Goal: Task Accomplishment & Management: Manage account settings

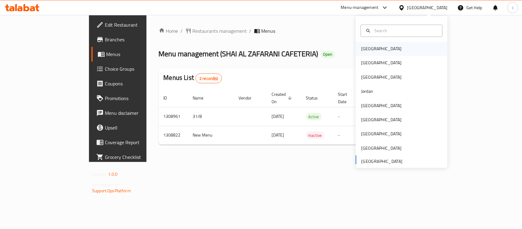
click at [369, 51] on div "[GEOGRAPHIC_DATA]" at bounding box center [381, 49] width 40 height 7
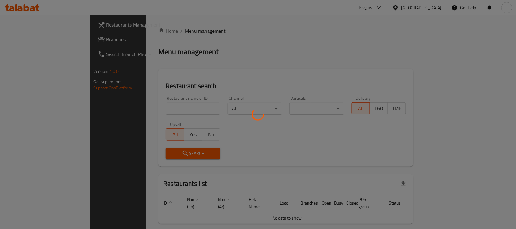
click at [34, 41] on div at bounding box center [258, 114] width 516 height 229
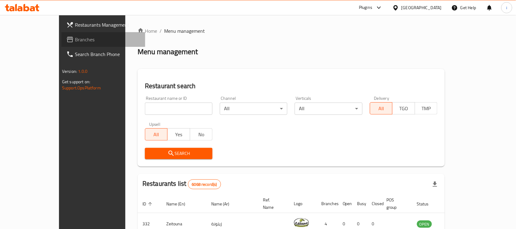
click at [75, 41] on span "Branches" at bounding box center [107, 39] width 65 height 7
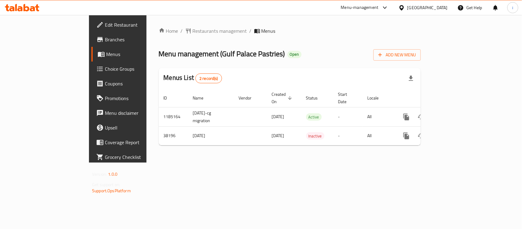
click at [193, 31] on span "Restaurants management" at bounding box center [220, 30] width 54 height 7
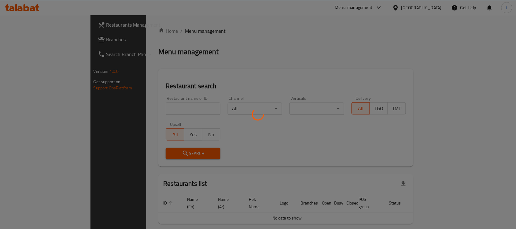
click at [160, 110] on div at bounding box center [258, 114] width 516 height 229
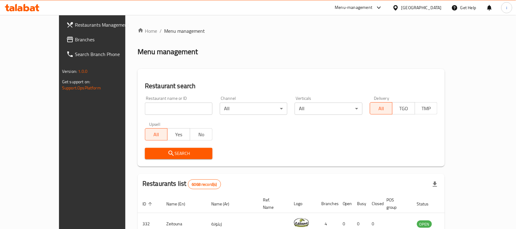
click at [160, 110] on input "search" at bounding box center [179, 108] width 68 height 12
paste input "19894"
type input "19894"
click button "Search" at bounding box center [179, 153] width 68 height 11
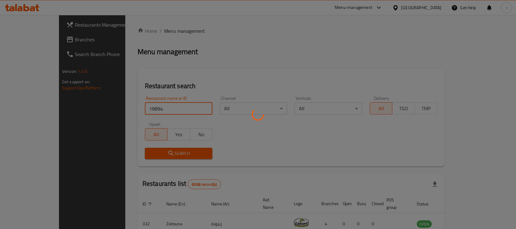
click button "Search" at bounding box center [179, 153] width 68 height 11
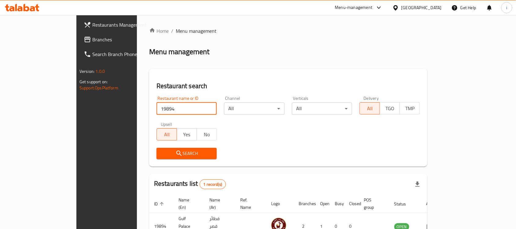
scroll to position [32, 0]
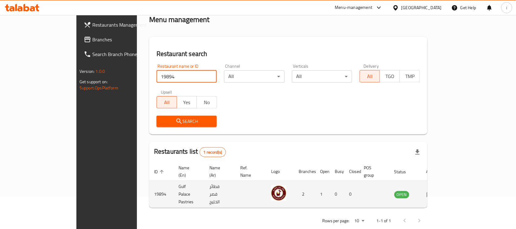
click at [433, 192] on icon "enhanced table" at bounding box center [430, 194] width 7 height 5
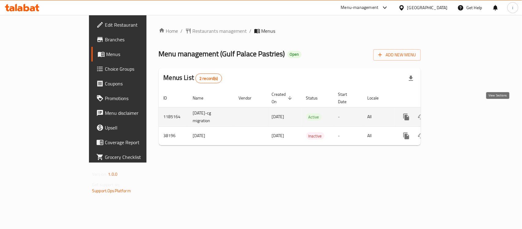
click at [454, 113] on icon "enhanced table" at bounding box center [450, 116] width 7 height 7
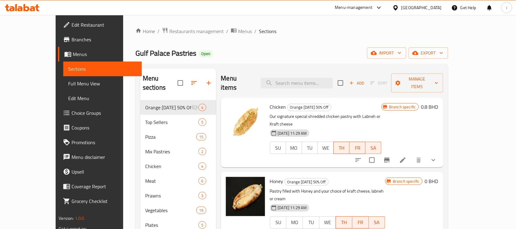
click at [72, 113] on span "Choice Groups" at bounding box center [104, 112] width 65 height 7
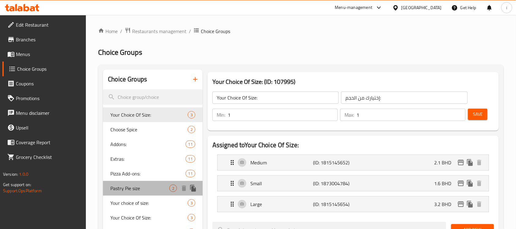
click at [133, 187] on span "Pastry Pie size" at bounding box center [139, 187] width 59 height 7
type input "Pastry Pie size"
type input "حجم فطيرة معجنات"
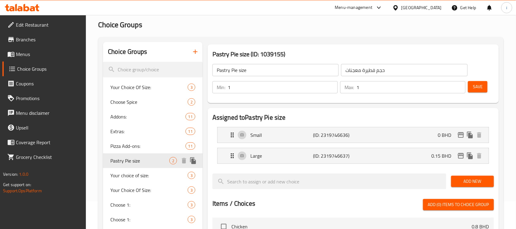
scroll to position [38, 0]
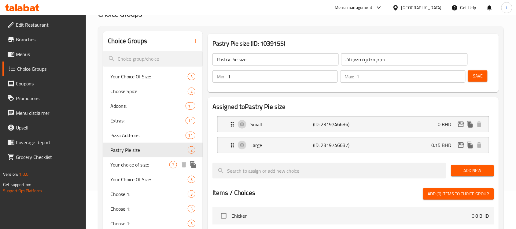
click at [137, 165] on span "Your choice of size:" at bounding box center [139, 164] width 59 height 7
type input "Your choice of size:"
type input "إختيارك من الحجم:"
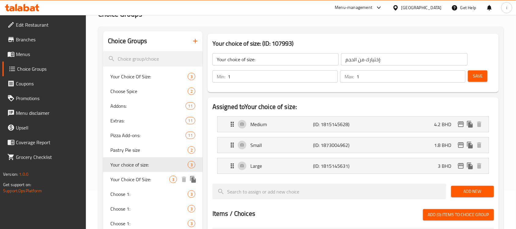
click at [138, 182] on span "Your Choice Of Size:" at bounding box center [139, 178] width 59 height 7
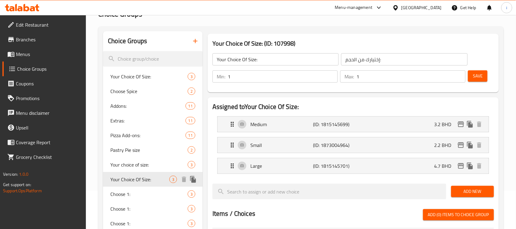
scroll to position [115, 0]
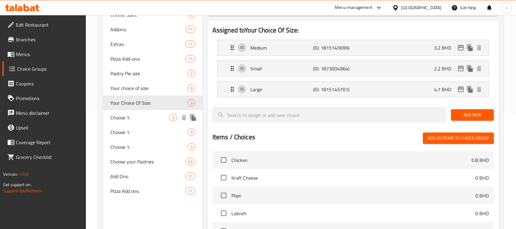
click at [129, 118] on span "Choose 1:" at bounding box center [139, 117] width 59 height 7
type input "Choose 1:"
type input "اختر 1:"
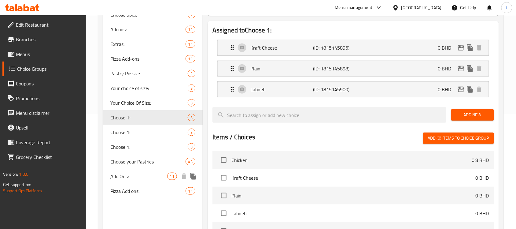
click at [127, 176] on span "ِAdd Ons:" at bounding box center [138, 175] width 57 height 7
type input "ِAdd Ons:"
type input "اضافات:"
type input "0"
type input "10"
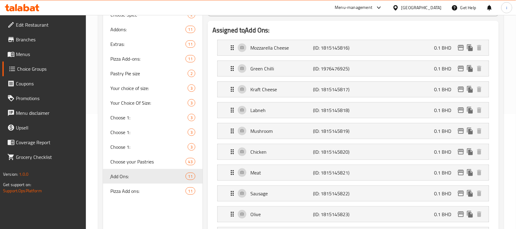
scroll to position [153, 0]
